Goal: Task Accomplishment & Management: Manage account settings

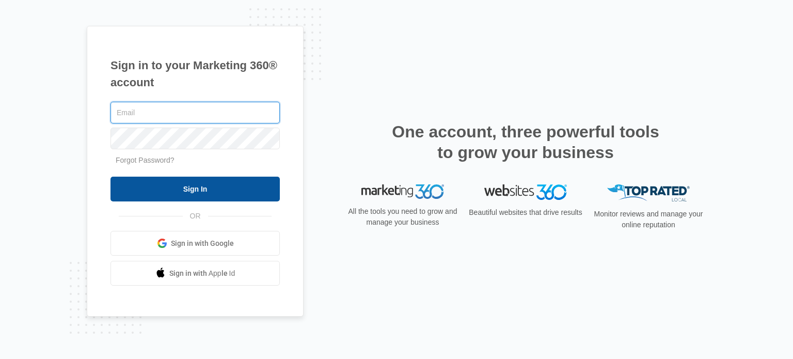
type input "[PERSON_NAME][EMAIL_ADDRESS][PERSON_NAME][DOMAIN_NAME]"
click at [229, 195] on input "Sign In" at bounding box center [195, 189] width 169 height 25
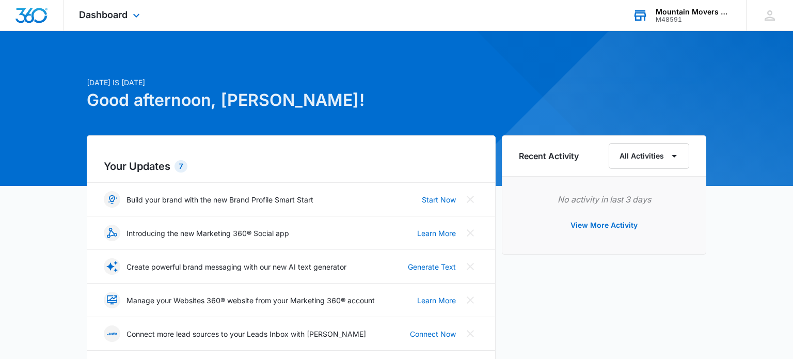
click at [679, 12] on div "Mountain Movers Theatre Company" at bounding box center [693, 12] width 75 height 8
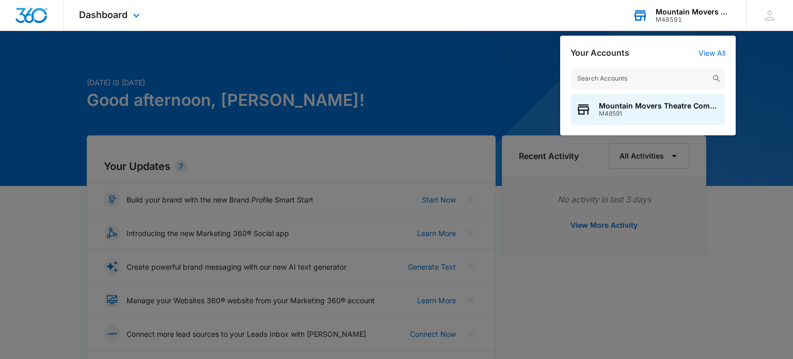
click at [677, 13] on div "Mountain Movers Theatre Company" at bounding box center [693, 12] width 75 height 8
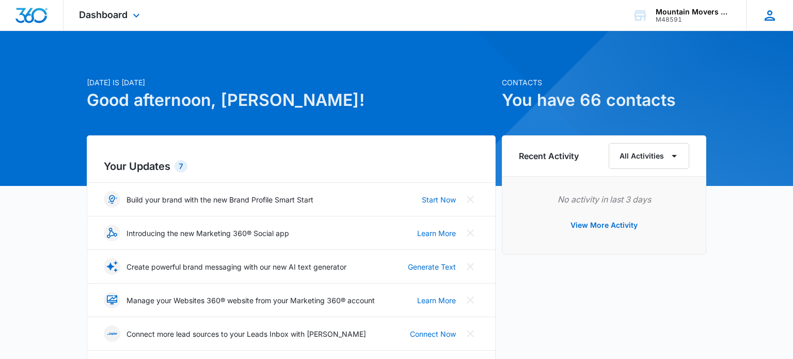
click at [761, 15] on div "[PERSON_NAME] Willard [EMAIL_ADDRESS][PERSON_NAME][DOMAIN_NAME] My Profile Noti…" at bounding box center [769, 15] width 47 height 30
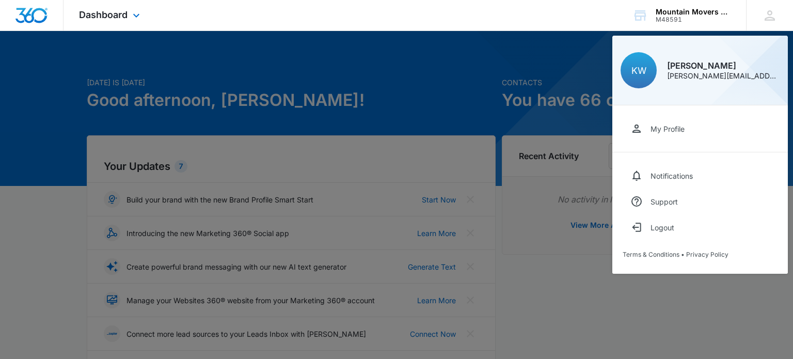
click at [576, 20] on div "Dashboard Apps Reputation Websites Forms CRM Shop Payments Files Brand Settings…" at bounding box center [396, 15] width 793 height 31
click at [568, 62] on div at bounding box center [396, 179] width 793 height 359
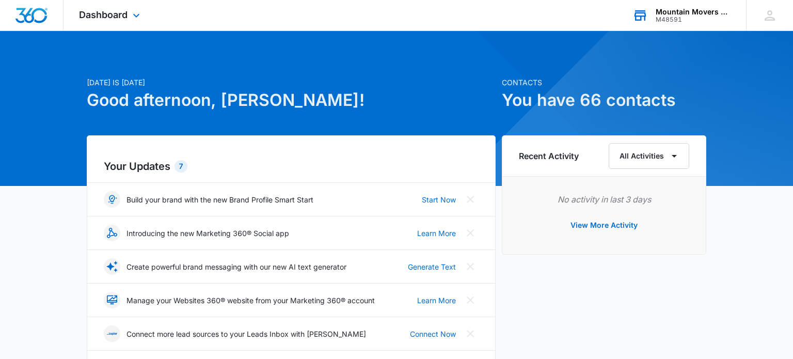
click at [675, 18] on div "M48591" at bounding box center [693, 19] width 75 height 7
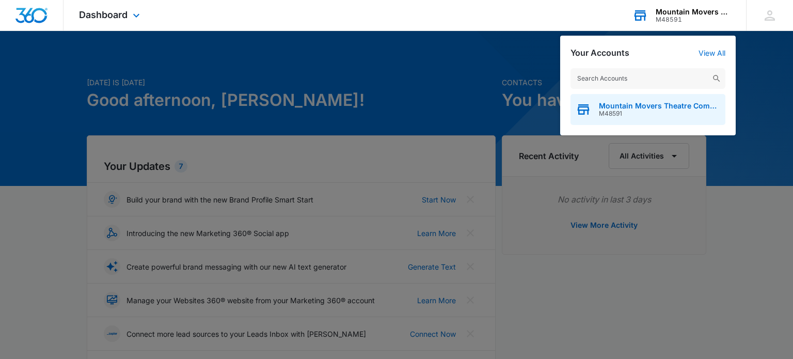
click at [680, 110] on span "M48591" at bounding box center [659, 113] width 121 height 7
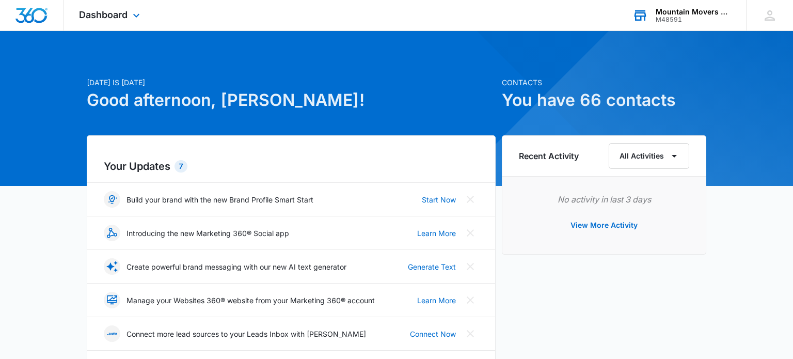
click at [689, 21] on div "M48591" at bounding box center [693, 19] width 75 height 7
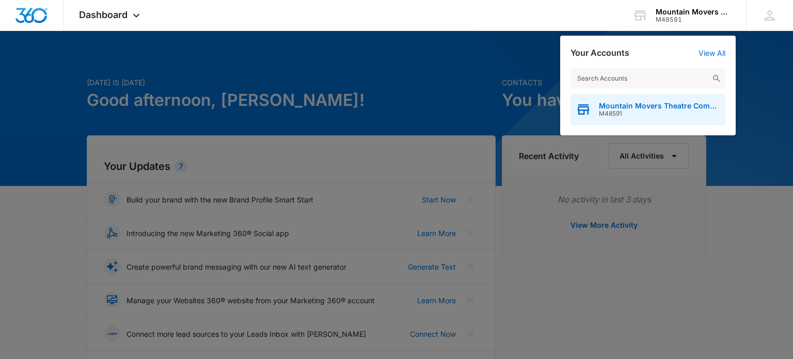
click at [626, 115] on span "M48591" at bounding box center [659, 113] width 121 height 7
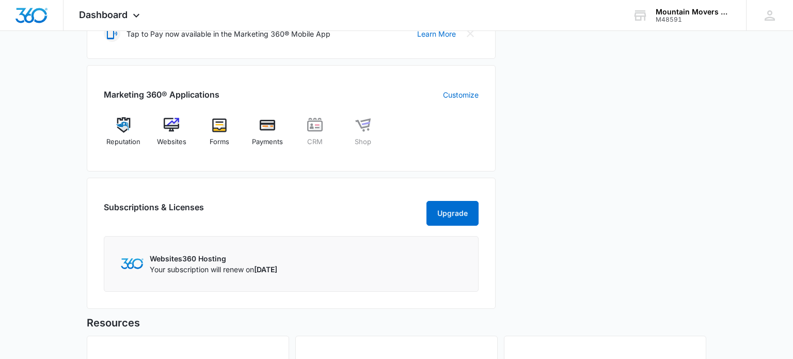
scroll to position [247, 0]
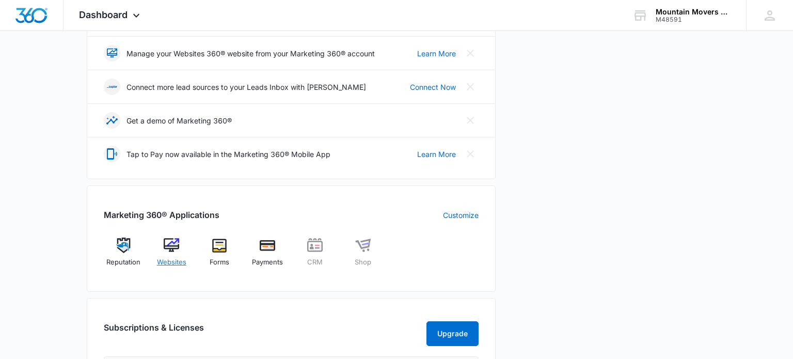
click at [172, 247] on img at bounding box center [171, 245] width 15 height 15
